Goal: Information Seeking & Learning: Learn about a topic

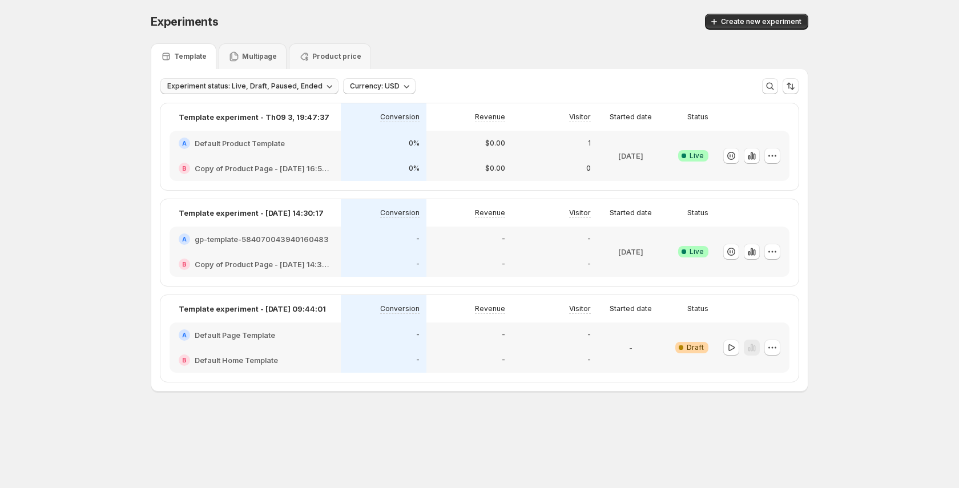
click at [307, 83] on span "Experiment status: Live, Draft, Paused, Ended" at bounding box center [244, 86] width 155 height 9
click at [180, 186] on span "Clear" at bounding box center [174, 182] width 19 height 11
click at [308, 87] on icon "button" at bounding box center [312, 85] width 11 height 11
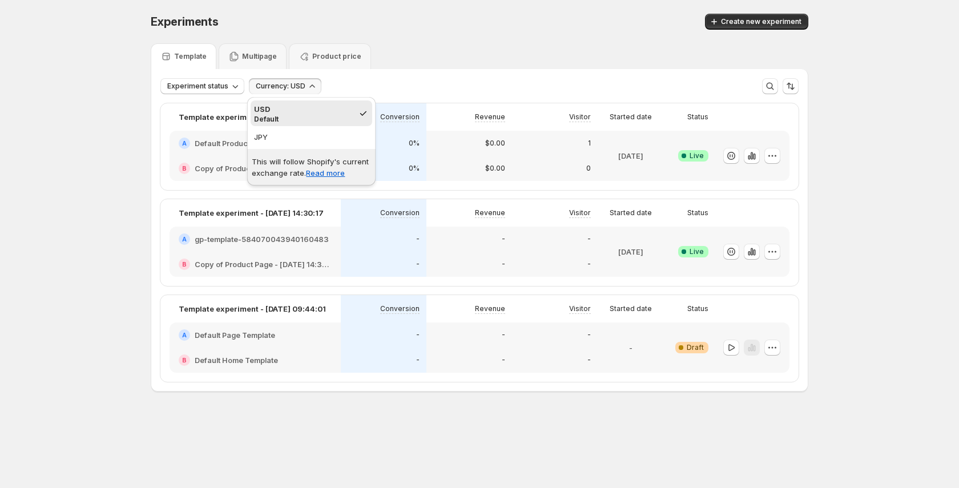
click at [459, 43] on div "Template Multipage Product price" at bounding box center [480, 56] width 658 height 26
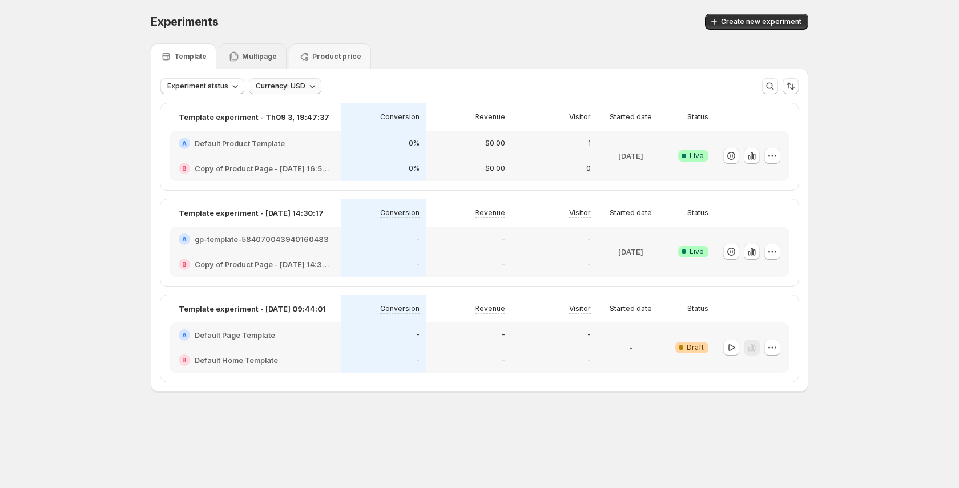
click at [273, 49] on div "Multipage" at bounding box center [253, 56] width 68 height 26
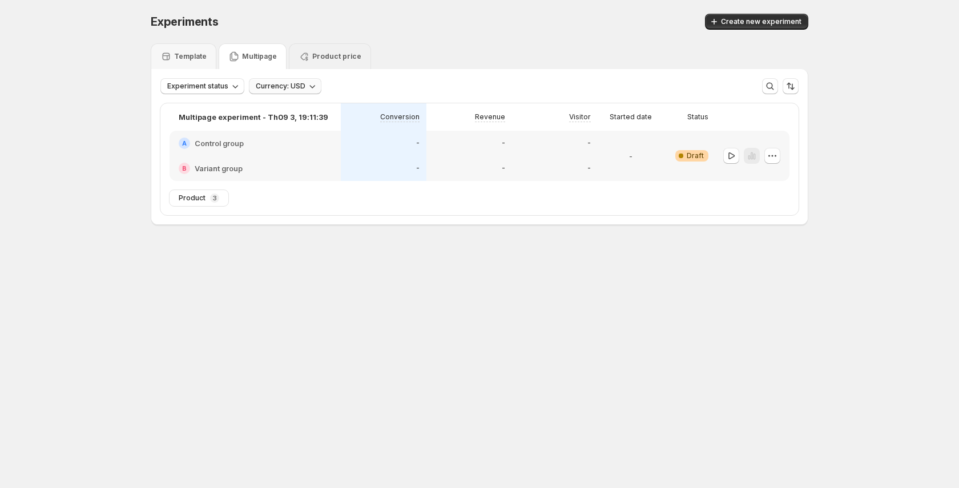
click at [336, 54] on p "Product price" at bounding box center [336, 56] width 49 height 9
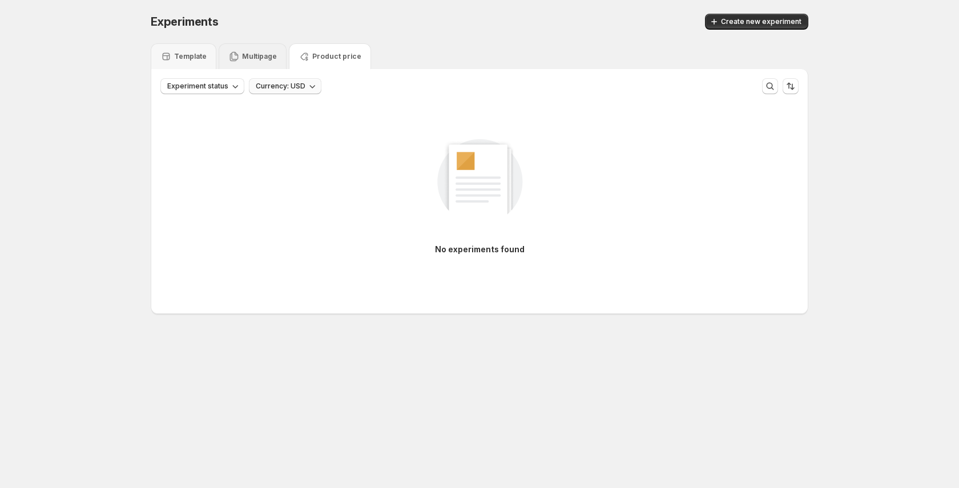
click at [254, 57] on p "Multipage" at bounding box center [259, 56] width 35 height 9
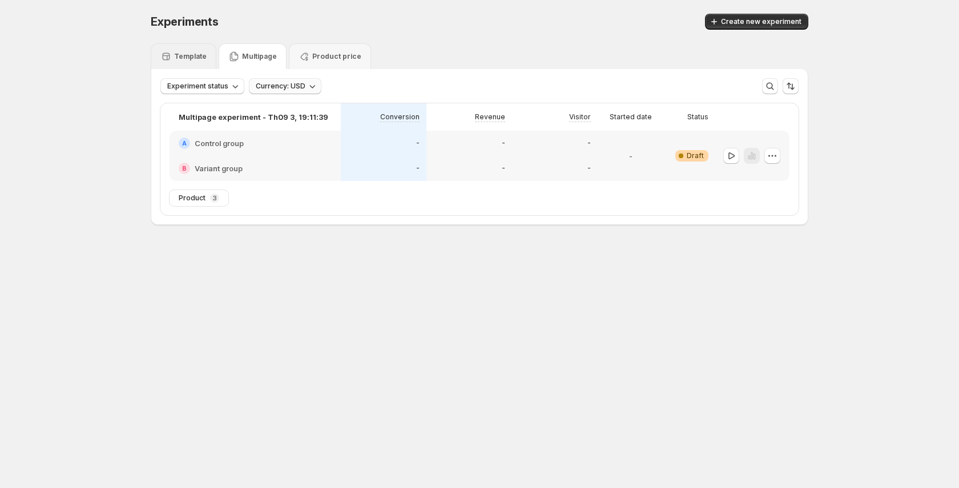
click at [179, 58] on p "Template" at bounding box center [190, 56] width 33 height 9
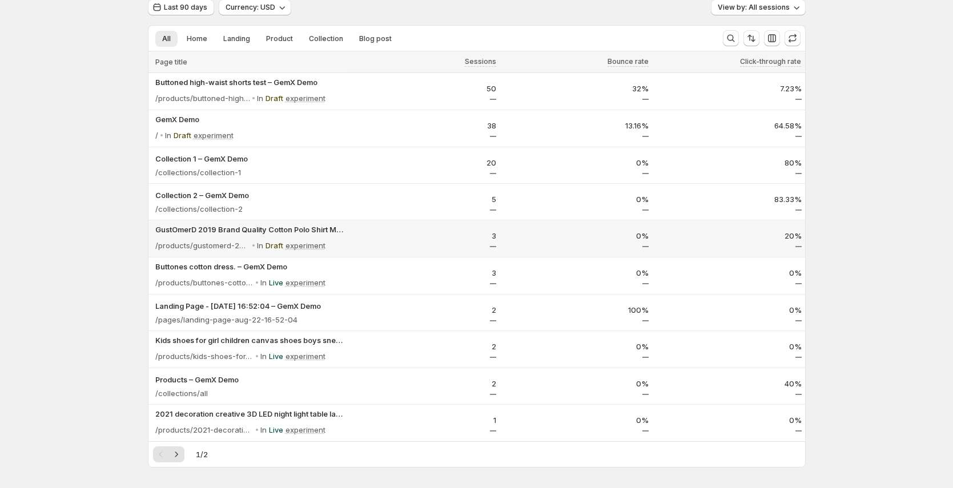
scroll to position [46, 0]
click at [896, 261] on div "Analytics. This page is ready Analytics Last 90 days Currency: USD View by: All…" at bounding box center [476, 297] width 953 height 687
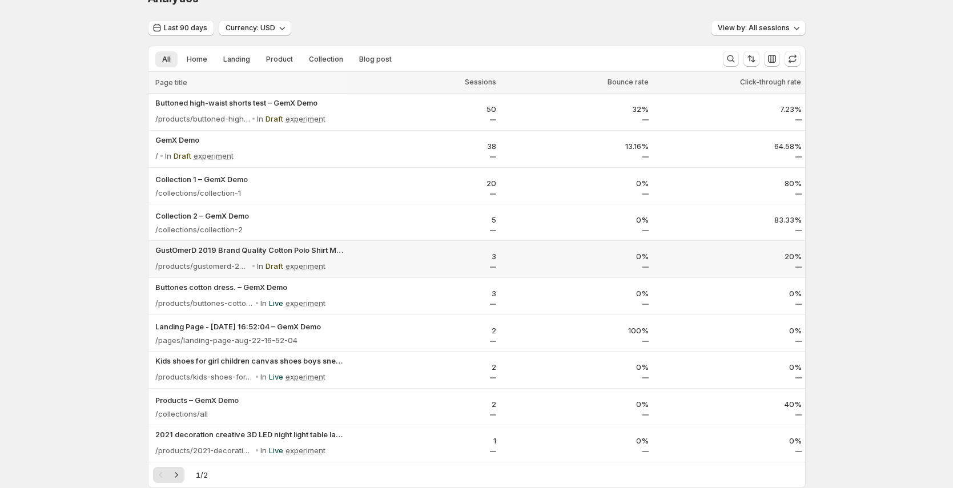
scroll to position [26, 0]
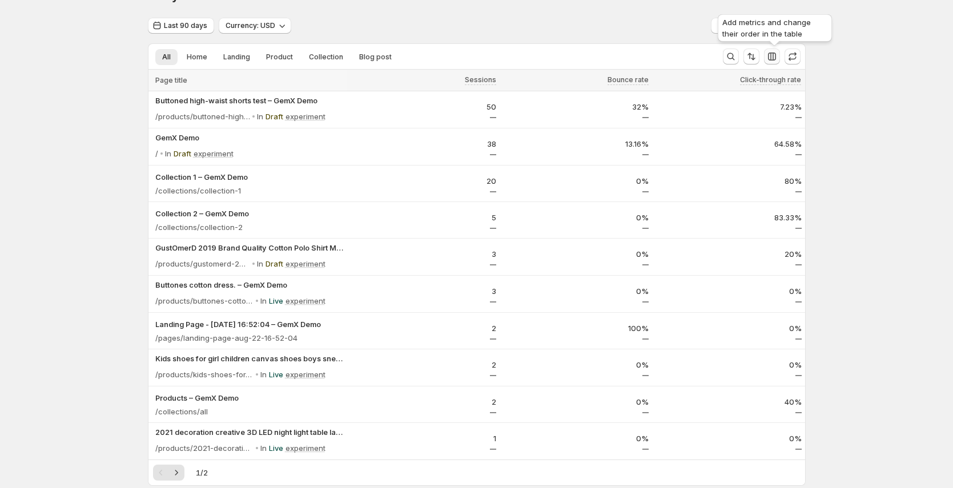
click at [777, 57] on icon "button" at bounding box center [771, 56] width 11 height 11
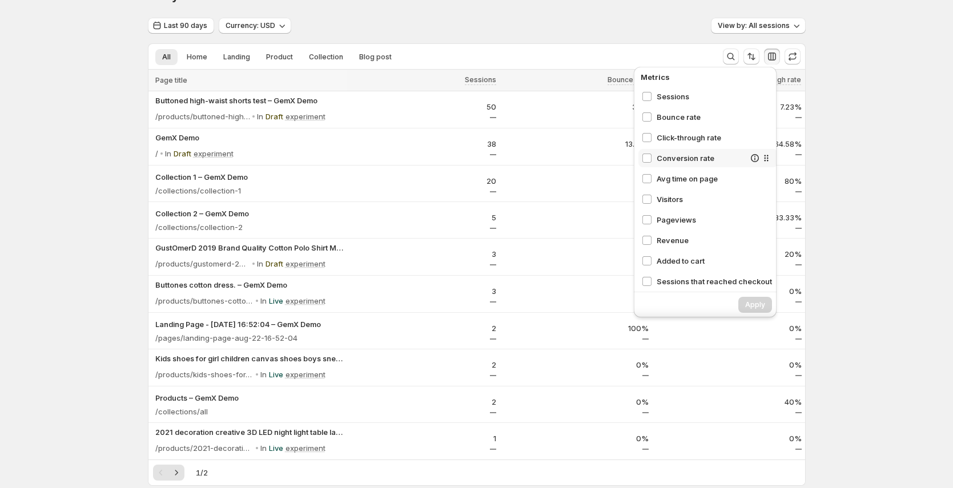
click at [696, 156] on span "Conversion rate" at bounding box center [700, 157] width 88 height 11
click at [752, 305] on span "Apply" at bounding box center [755, 304] width 20 height 9
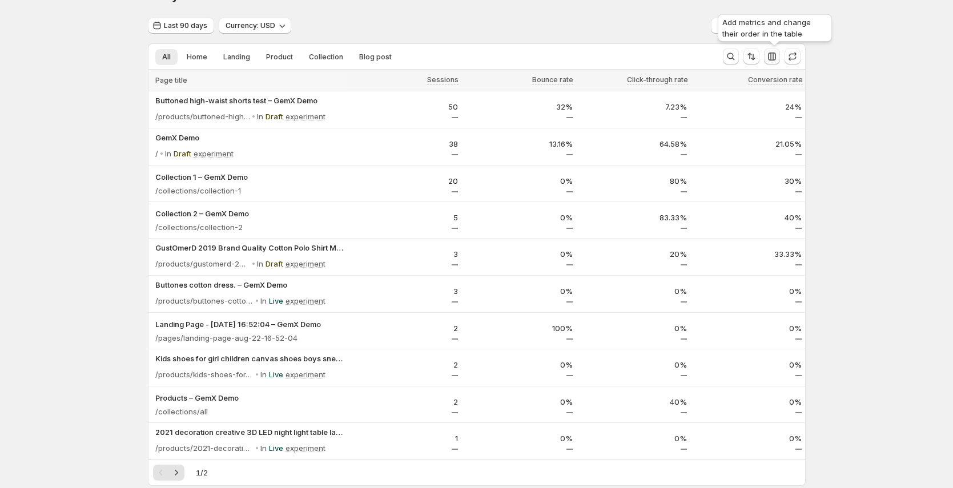
click at [769, 57] on icon "button" at bounding box center [771, 56] width 11 height 11
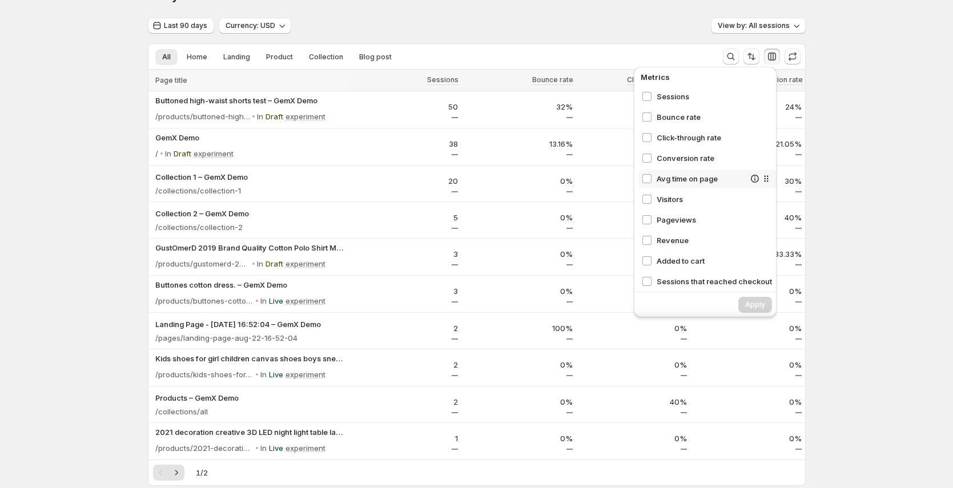
click at [699, 180] on span "Avg time on page" at bounding box center [700, 178] width 88 height 11
click at [680, 202] on span "Visitors" at bounding box center [700, 198] width 88 height 11
click at [759, 308] on span "Apply" at bounding box center [755, 304] width 20 height 9
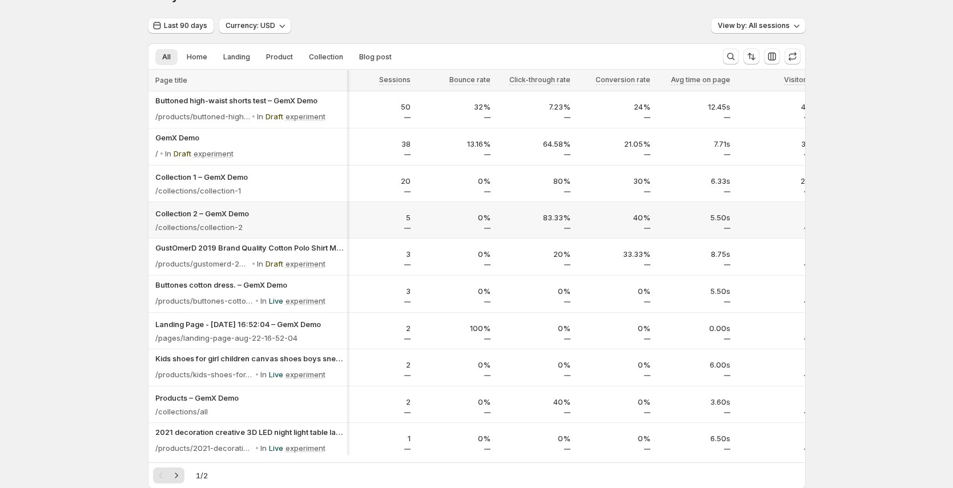
scroll to position [0, 0]
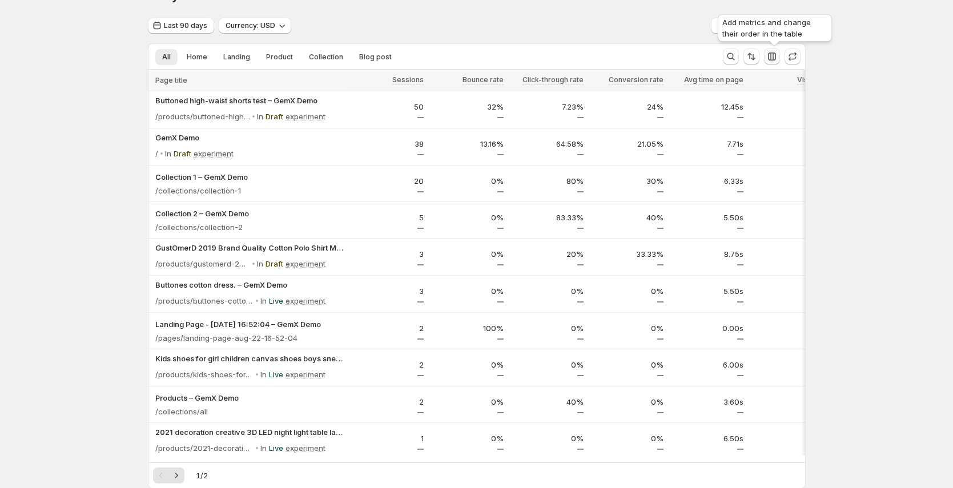
click at [777, 55] on icon "button" at bounding box center [771, 56] width 11 height 11
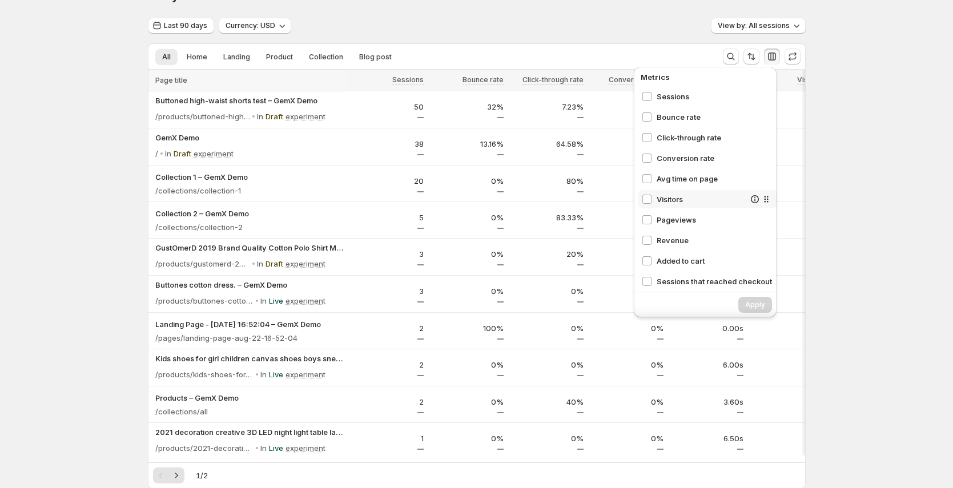
click at [676, 197] on span "Visitors" at bounding box center [700, 198] width 88 height 11
click at [684, 177] on span "Avg time on page" at bounding box center [713, 178] width 115 height 11
click at [686, 151] on div "Conversion rate" at bounding box center [707, 158] width 139 height 18
click at [760, 307] on span "Apply" at bounding box center [755, 304] width 20 height 9
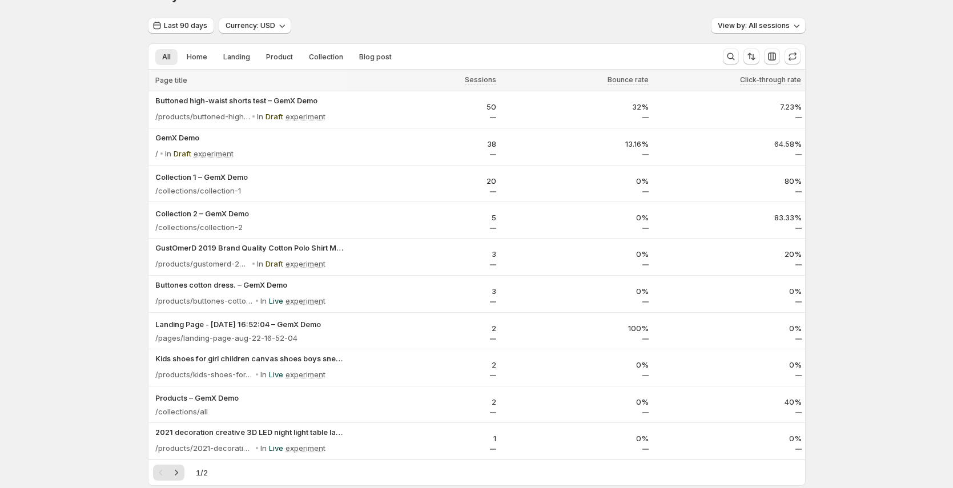
click at [783, 61] on div at bounding box center [782, 57] width 37 height 17
click at [777, 59] on icon "button" at bounding box center [771, 56] width 11 height 11
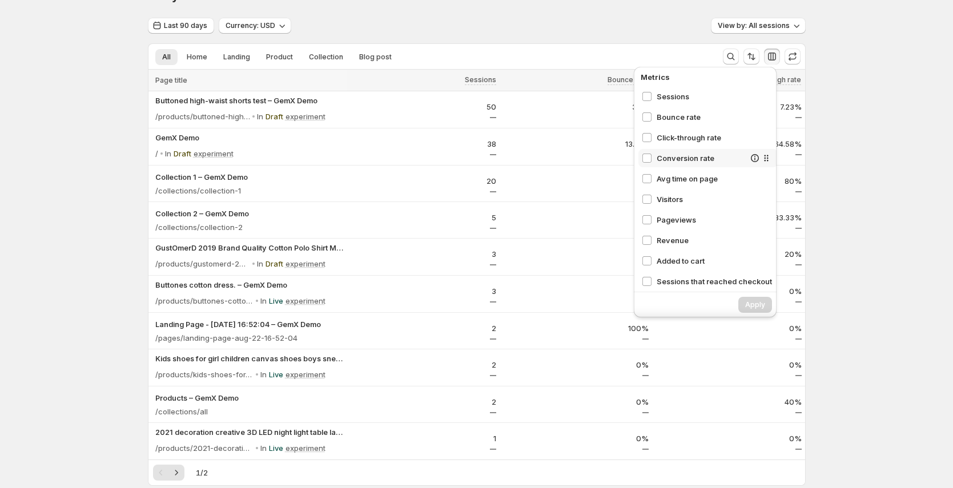
click at [690, 160] on span "Conversion rate" at bounding box center [700, 157] width 88 height 11
click at [757, 301] on button "Apply" at bounding box center [755, 305] width 34 height 16
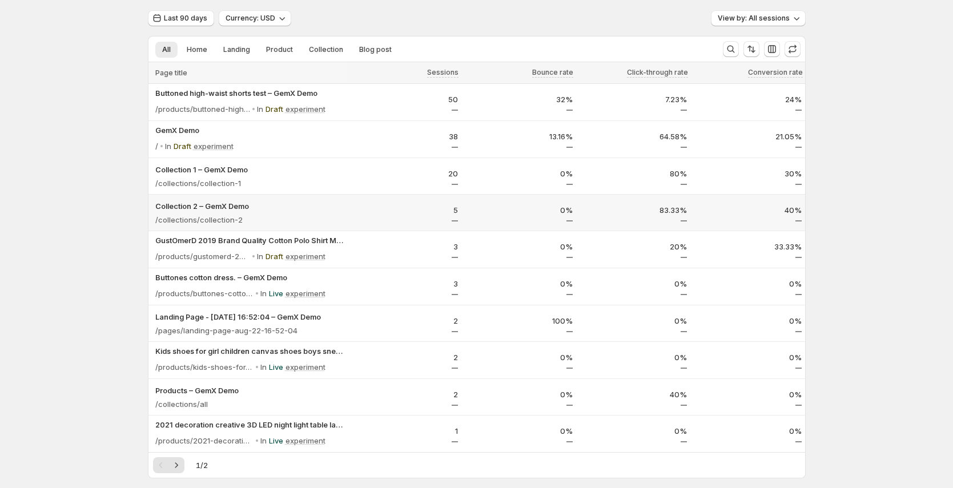
scroll to position [34, 0]
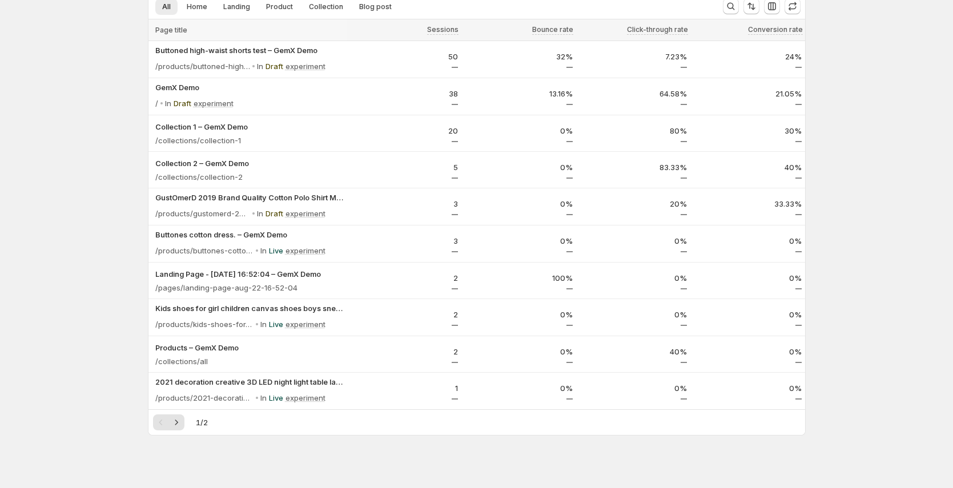
scroll to position [146, 0]
